Goal: Entertainment & Leisure: Consume media (video, audio)

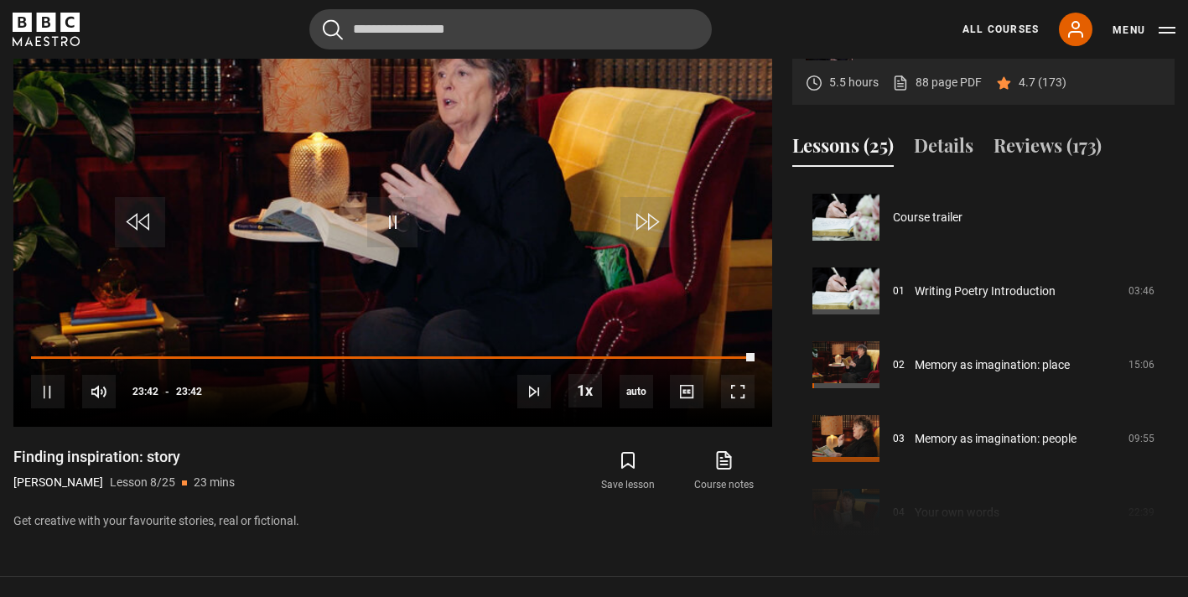
scroll to position [600, 0]
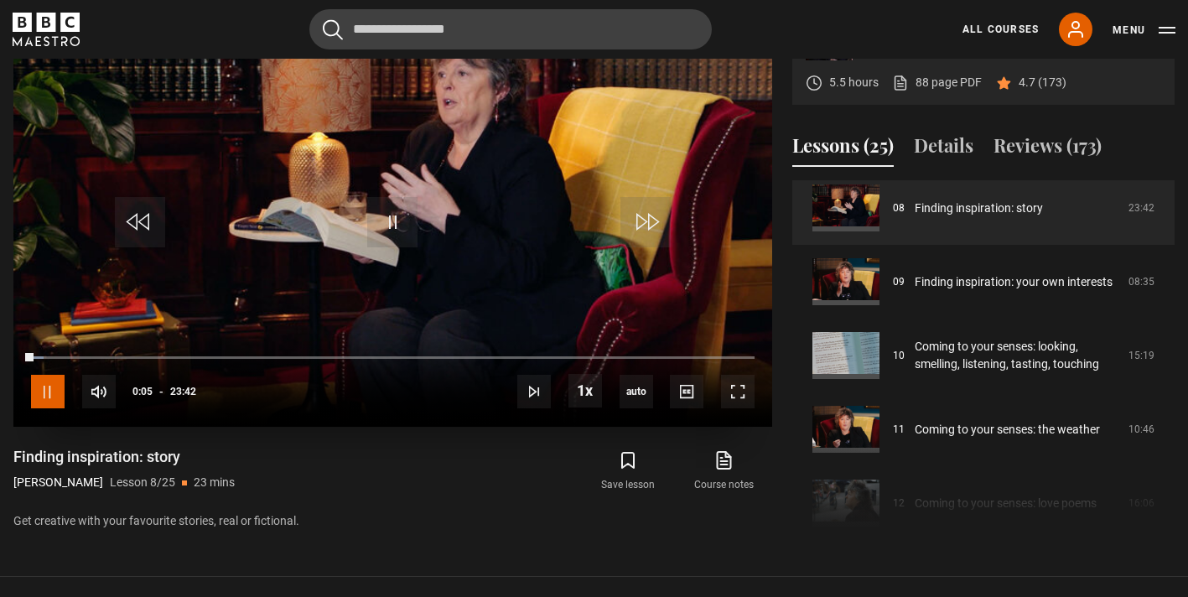
click at [46, 390] on span "Video Player" at bounding box center [48, 392] width 34 height 34
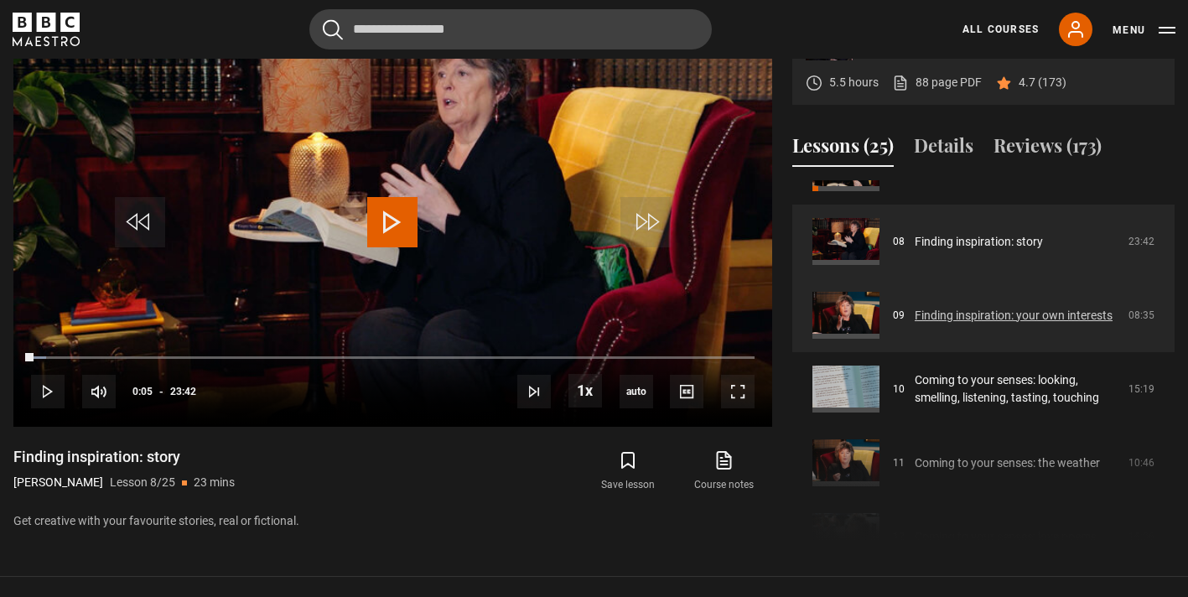
scroll to position [588, 0]
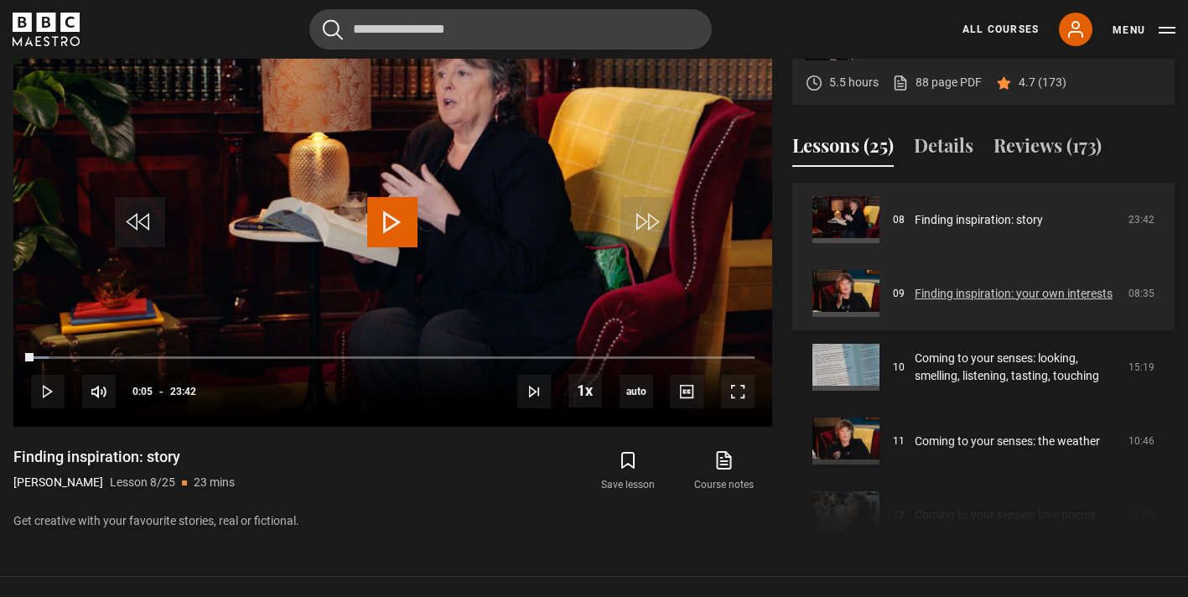
click at [951, 288] on link "Finding inspiration: your own interests" at bounding box center [1014, 294] width 198 height 18
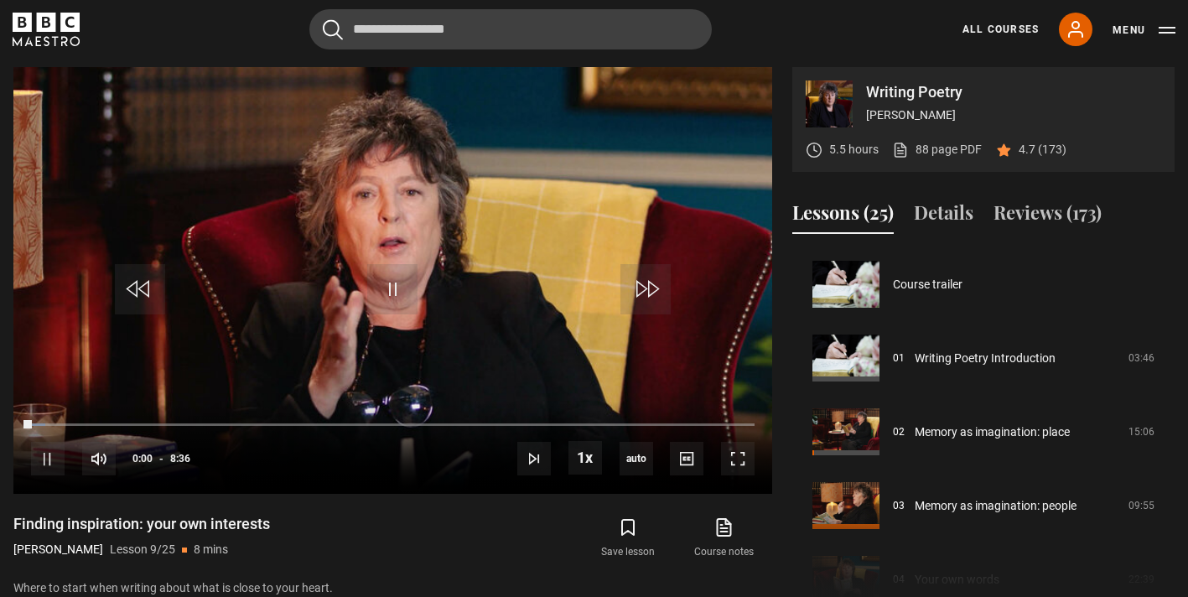
scroll to position [590, 0]
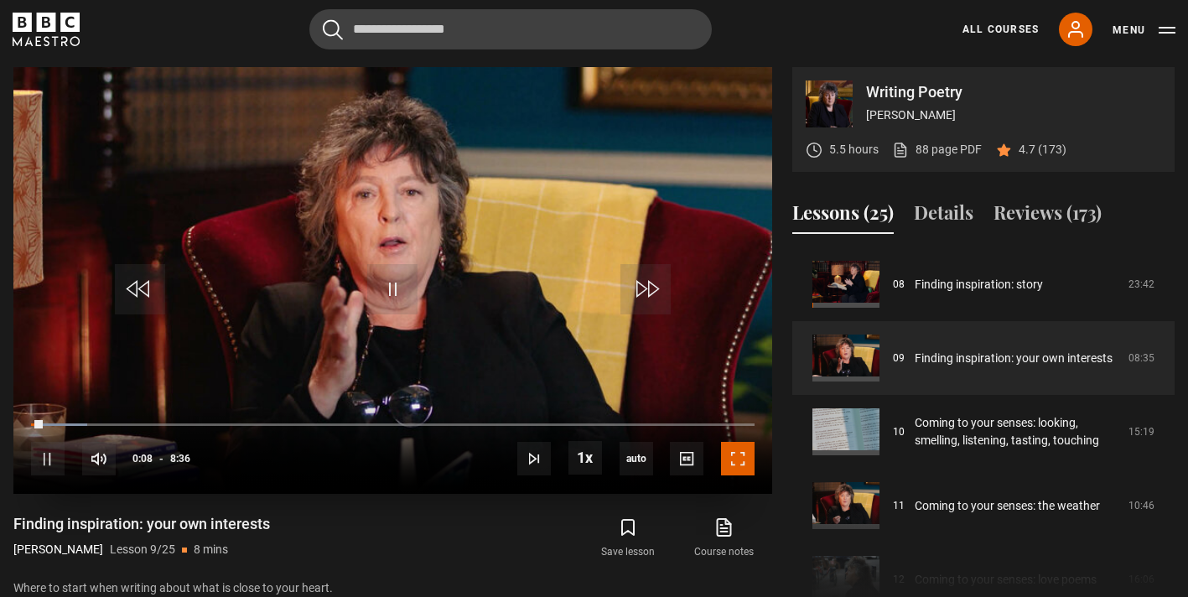
click at [740, 459] on span "Video Player" at bounding box center [738, 459] width 34 height 34
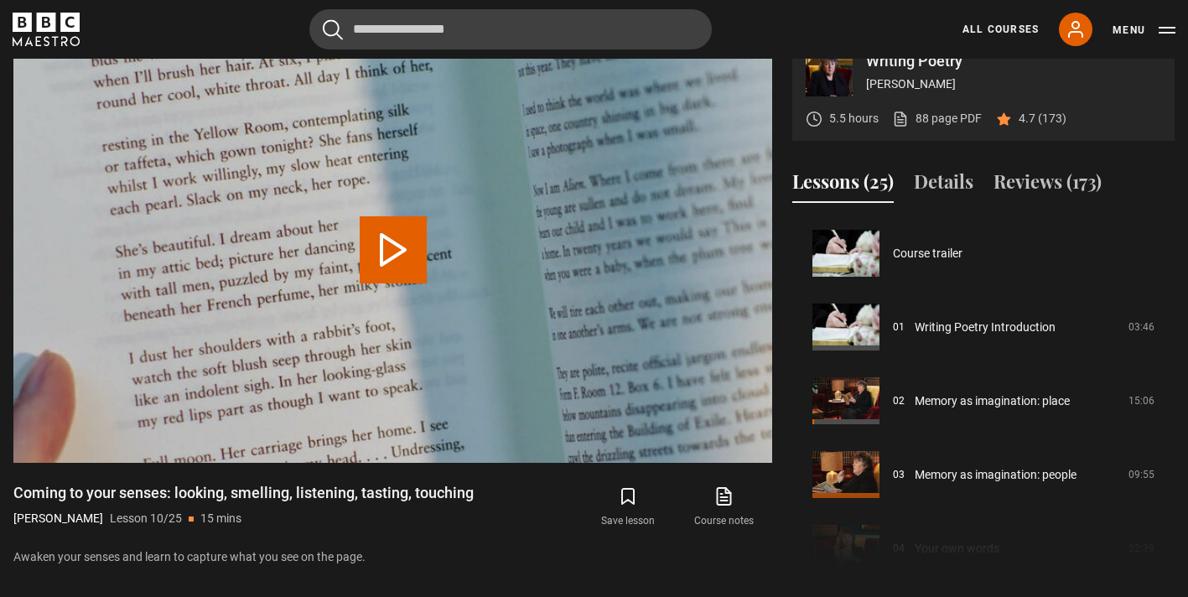
scroll to position [664, 0]
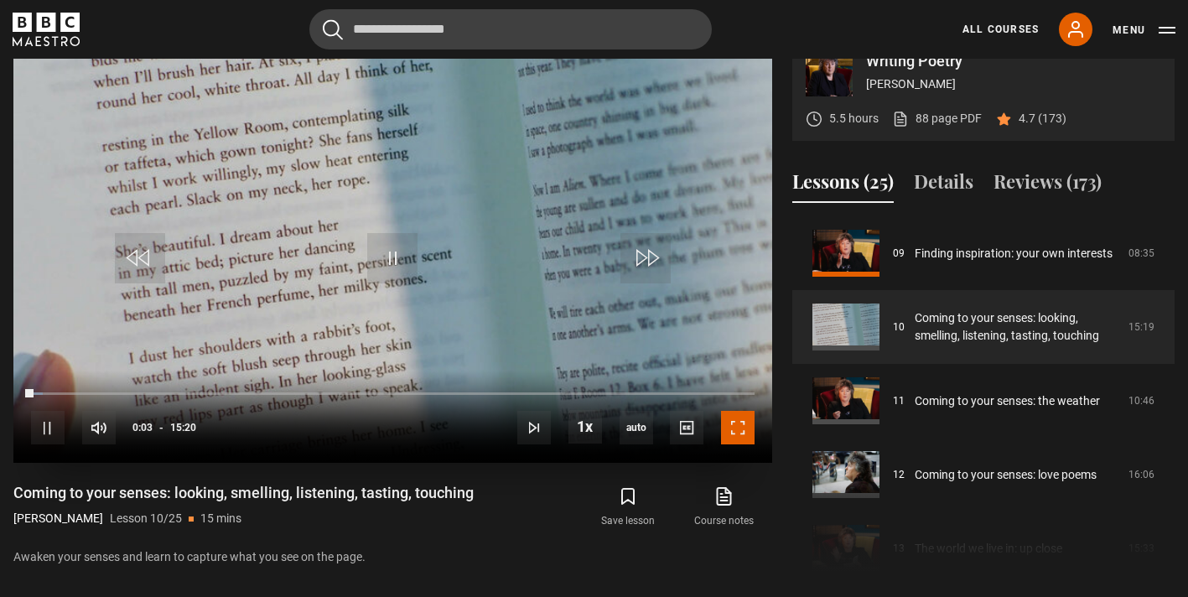
click at [740, 421] on span "Video Player" at bounding box center [738, 428] width 34 height 34
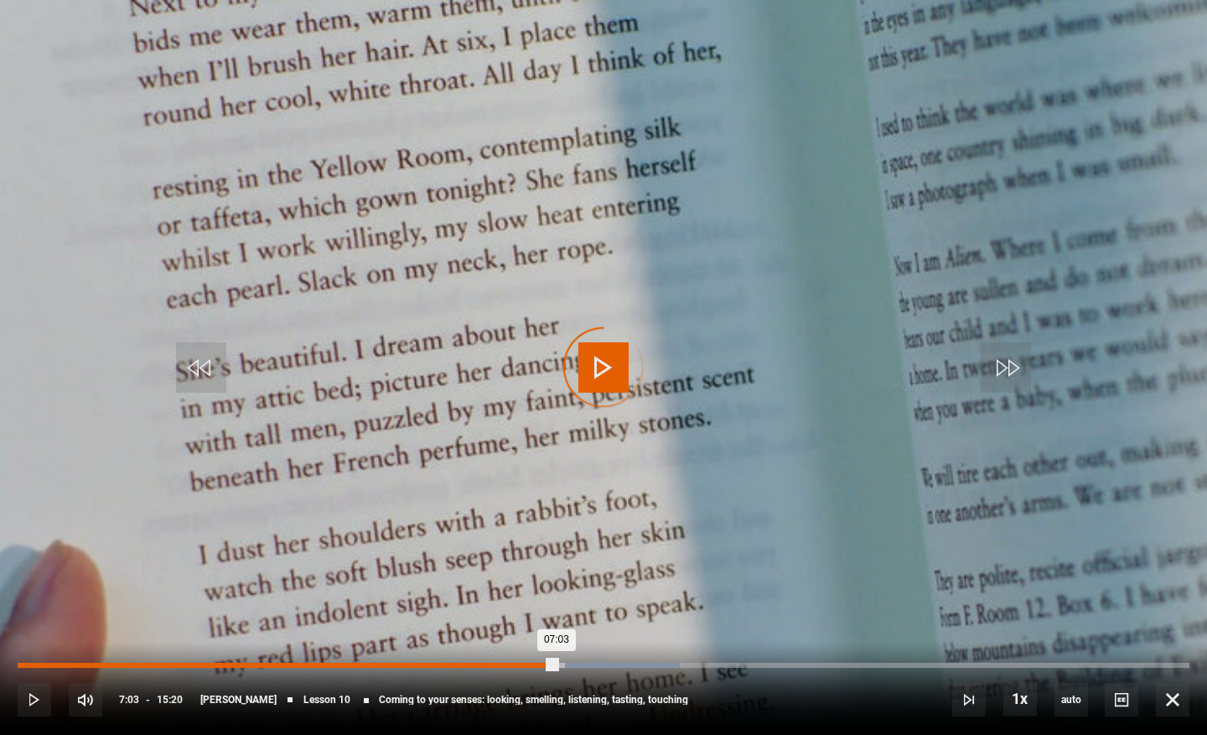
click at [557, 596] on div "Loaded : 56.52% 07:03 07:03" at bounding box center [604, 664] width 1172 height 5
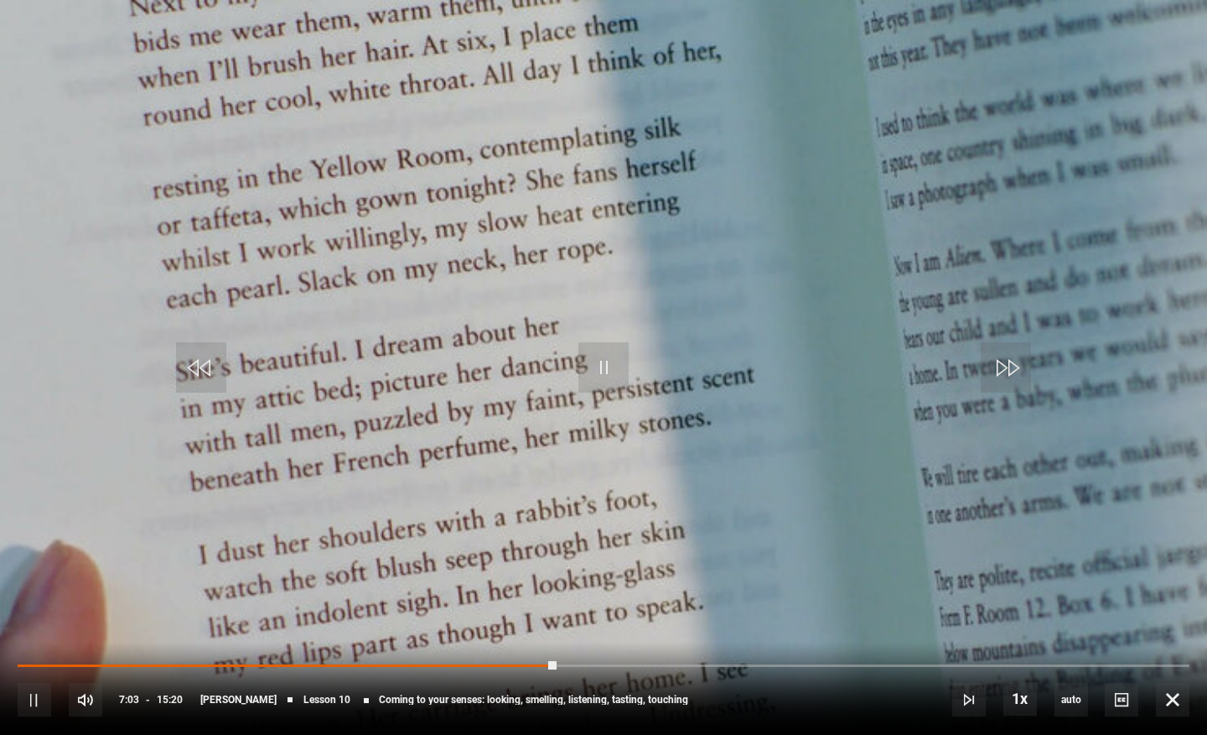
click at [521, 596] on div "10s Skip Back 10 seconds Pause 10s Skip Forward 10 seconds Loaded : 0.00% 06:35…" at bounding box center [603, 687] width 1207 height 93
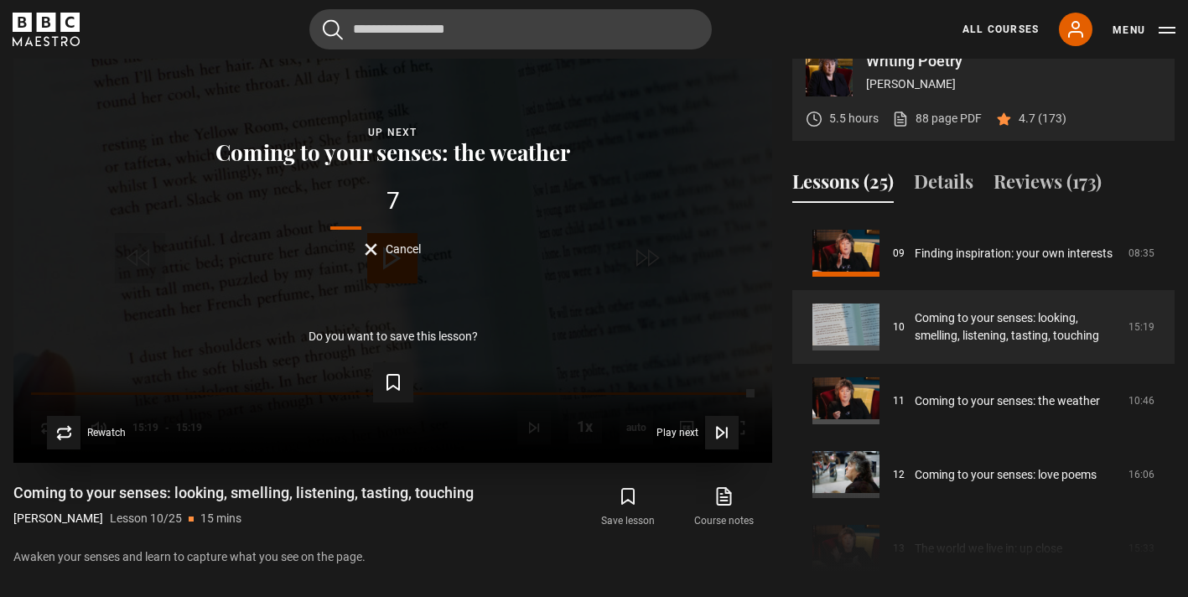
click at [397, 243] on span "Cancel" at bounding box center [403, 249] width 35 height 12
